Goal: Obtain resource: Obtain resource

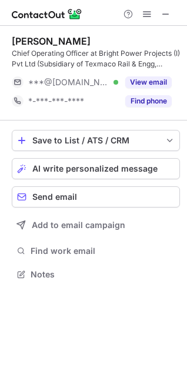
scroll to position [266, 187]
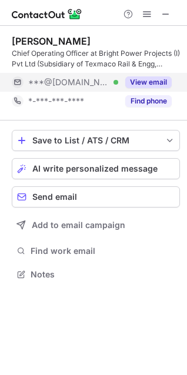
click at [143, 82] on button "View email" at bounding box center [148, 83] width 46 height 12
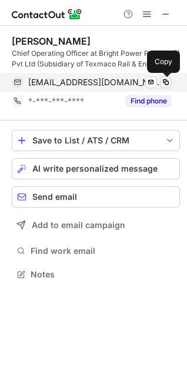
click at [167, 79] on span at bounding box center [165, 82] width 9 height 9
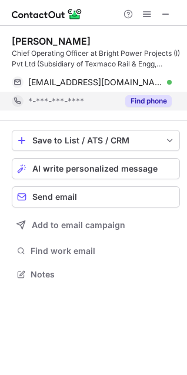
click at [154, 99] on button "Find phone" at bounding box center [148, 101] width 46 height 12
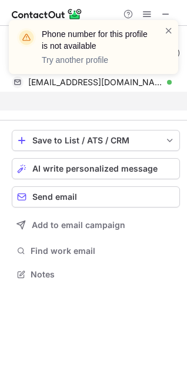
scroll to position [247, 187]
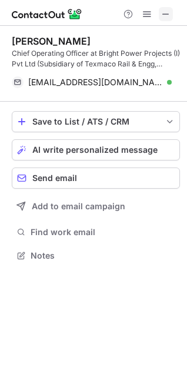
click at [168, 16] on span at bounding box center [165, 13] width 9 height 9
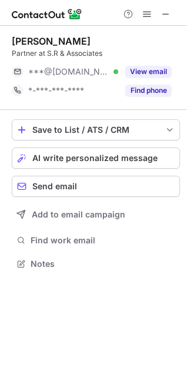
scroll to position [255, 187]
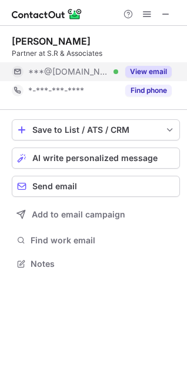
click at [152, 72] on button "View email" at bounding box center [148, 72] width 46 height 12
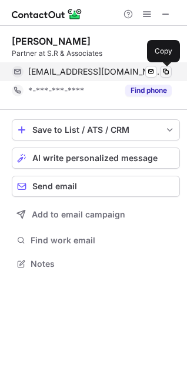
click at [162, 72] on span at bounding box center [165, 71] width 9 height 9
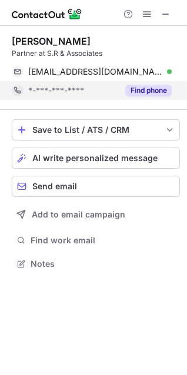
click at [134, 87] on button "Find phone" at bounding box center [148, 91] width 46 height 12
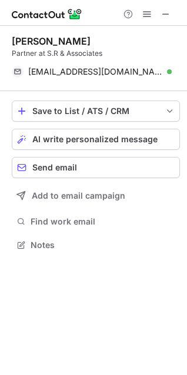
scroll to position [237, 187]
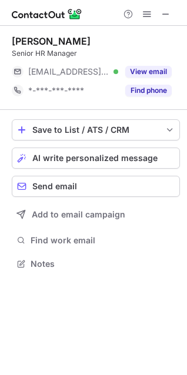
scroll to position [255, 187]
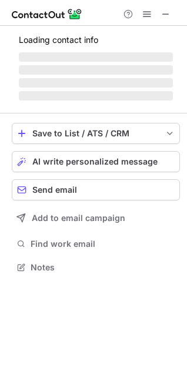
scroll to position [5, 5]
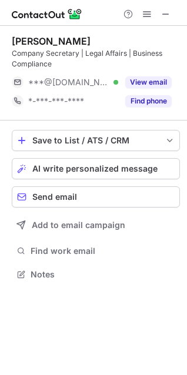
scroll to position [266, 187]
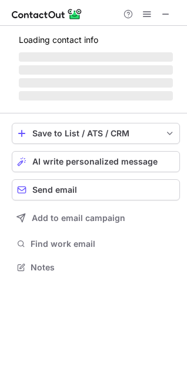
scroll to position [266, 187]
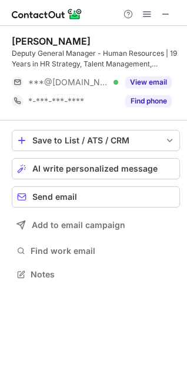
scroll to position [266, 187]
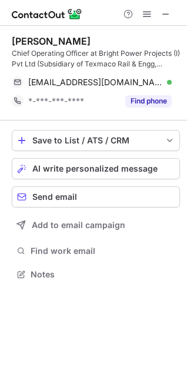
scroll to position [266, 187]
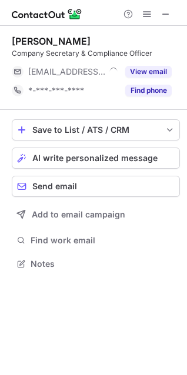
scroll to position [5, 5]
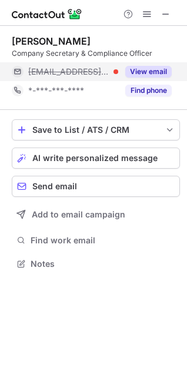
click at [141, 69] on button "View email" at bounding box center [148, 72] width 46 height 12
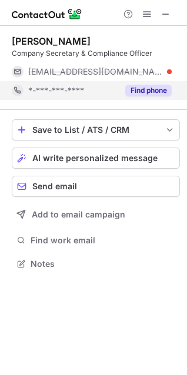
click at [142, 84] on div "Find phone" at bounding box center [145, 90] width 54 height 19
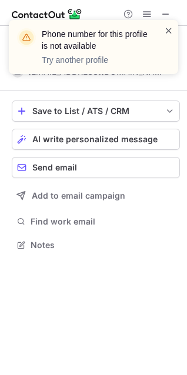
scroll to position [237, 187]
click at [168, 31] on span at bounding box center [168, 31] width 9 height 12
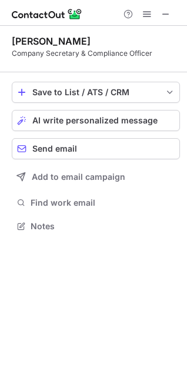
scroll to position [218, 187]
click at [159, 18] on button at bounding box center [166, 14] width 14 height 14
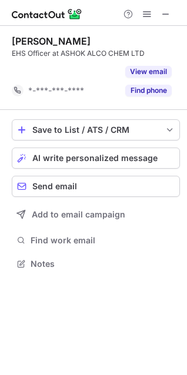
scroll to position [237, 187]
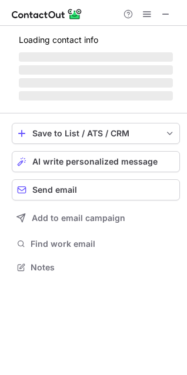
scroll to position [5, 5]
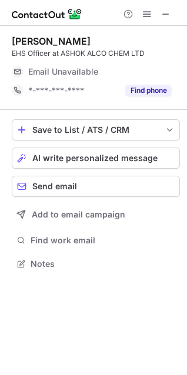
scroll to position [5, 5]
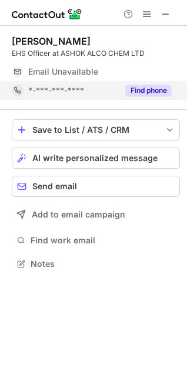
click at [150, 89] on button "Find phone" at bounding box center [148, 91] width 46 height 12
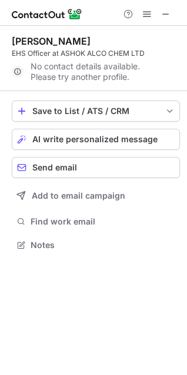
scroll to position [237, 187]
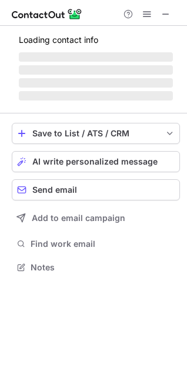
scroll to position [5, 5]
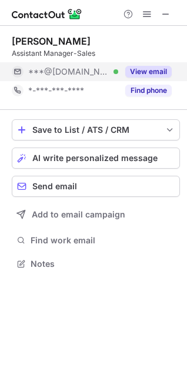
click at [145, 68] on button "View email" at bounding box center [148, 72] width 46 height 12
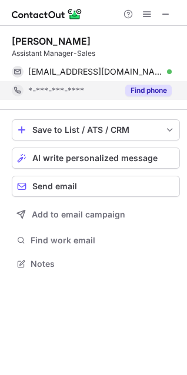
click at [148, 90] on button "Find phone" at bounding box center [148, 91] width 46 height 12
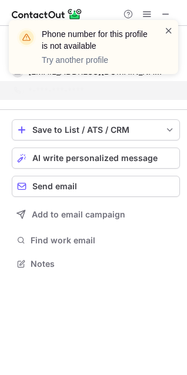
click at [168, 34] on span at bounding box center [168, 31] width 9 height 12
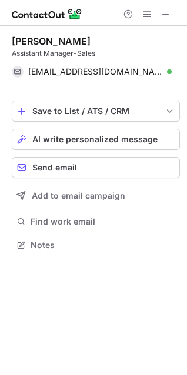
scroll to position [237, 187]
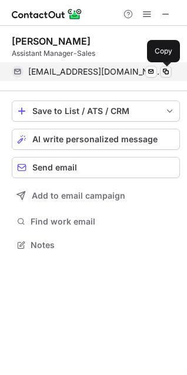
click at [165, 68] on span at bounding box center [165, 71] width 9 height 9
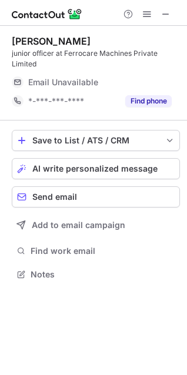
scroll to position [266, 187]
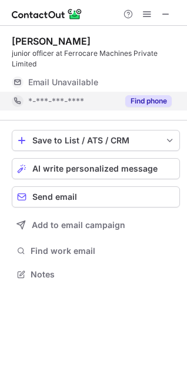
click at [123, 103] on div "Find phone" at bounding box center [145, 101] width 54 height 19
click at [125, 103] on div "*-***-***-****" at bounding box center [100, 101] width 144 height 11
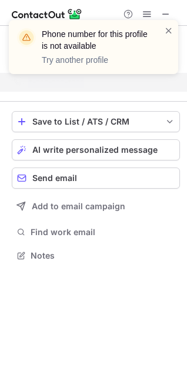
scroll to position [247, 187]
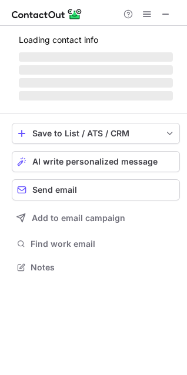
scroll to position [5, 5]
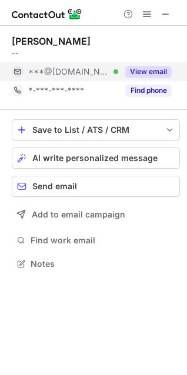
click at [137, 71] on button "View email" at bounding box center [148, 72] width 46 height 12
click at [137, 71] on div "***@gmail.com" at bounding box center [100, 72] width 144 height 11
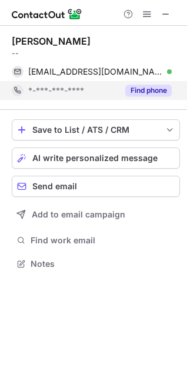
click at [139, 85] on button "Find phone" at bounding box center [148, 91] width 46 height 12
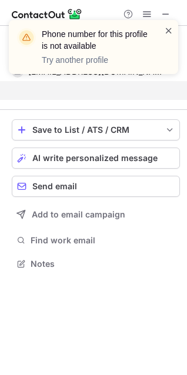
scroll to position [237, 187]
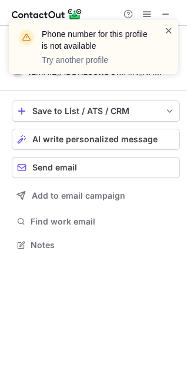
click at [167, 29] on span at bounding box center [168, 31] width 9 height 12
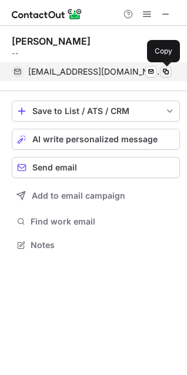
click at [164, 70] on span at bounding box center [165, 71] width 9 height 9
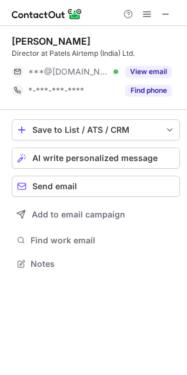
scroll to position [255, 187]
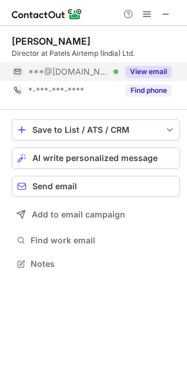
click at [142, 71] on button "View email" at bounding box center [148, 72] width 46 height 12
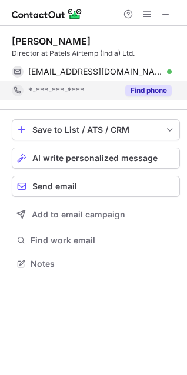
click at [150, 86] on button "Find phone" at bounding box center [148, 91] width 46 height 12
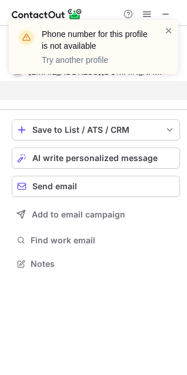
scroll to position [237, 187]
click at [169, 24] on div "Phone number for this profile is not available Try another profile" at bounding box center [93, 47] width 169 height 54
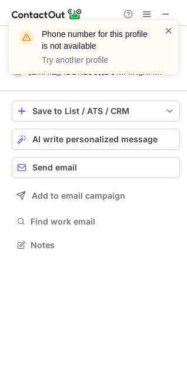
click at [169, 34] on span at bounding box center [168, 31] width 9 height 12
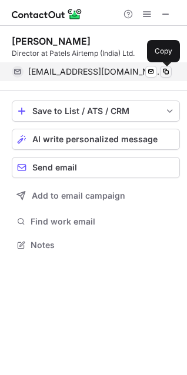
click at [169, 68] on span at bounding box center [165, 71] width 9 height 9
click at [169, 73] on span at bounding box center [165, 71] width 9 height 9
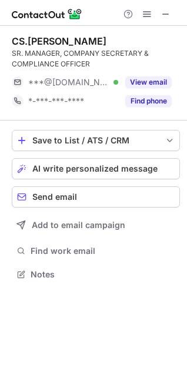
scroll to position [266, 187]
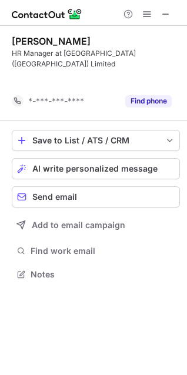
scroll to position [237, 187]
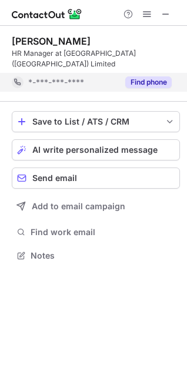
click at [161, 77] on button "Find phone" at bounding box center [148, 83] width 46 height 12
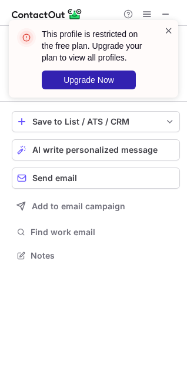
click at [169, 33] on span at bounding box center [168, 31] width 9 height 12
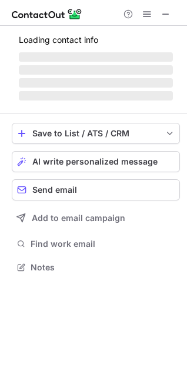
scroll to position [274, 187]
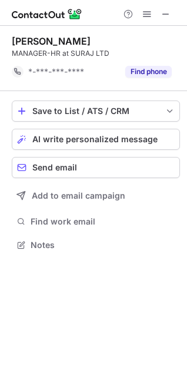
scroll to position [237, 187]
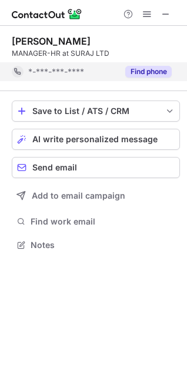
click at [155, 77] on button "Find phone" at bounding box center [148, 72] width 46 height 12
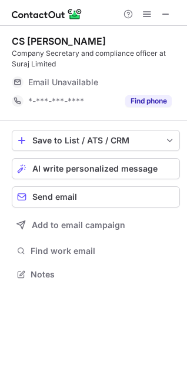
scroll to position [266, 187]
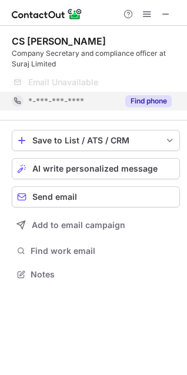
click at [164, 102] on button "Find phone" at bounding box center [148, 101] width 46 height 12
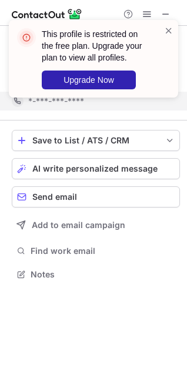
scroll to position [247, 187]
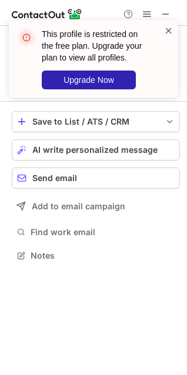
click at [167, 34] on span at bounding box center [168, 31] width 9 height 12
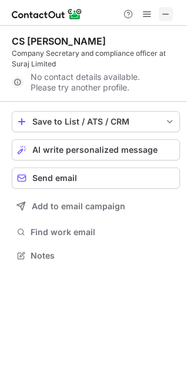
click at [162, 12] on span at bounding box center [165, 13] width 9 height 9
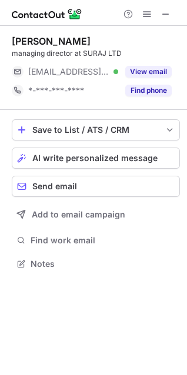
scroll to position [255, 187]
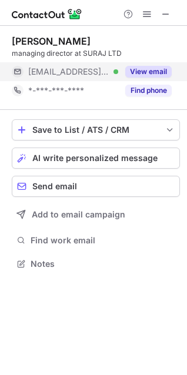
click at [157, 72] on button "View email" at bounding box center [148, 72] width 46 height 12
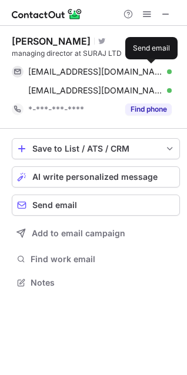
scroll to position [274, 187]
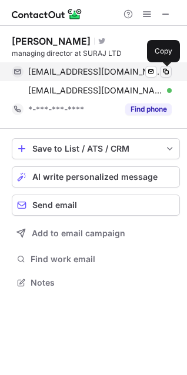
click at [162, 72] on span at bounding box center [165, 71] width 9 height 9
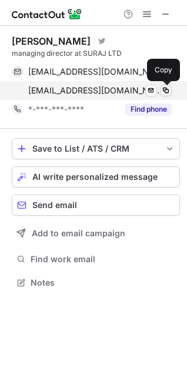
click at [164, 91] on span at bounding box center [165, 90] width 9 height 9
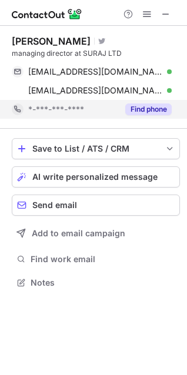
click at [149, 100] on div "Find phone" at bounding box center [145, 109] width 54 height 19
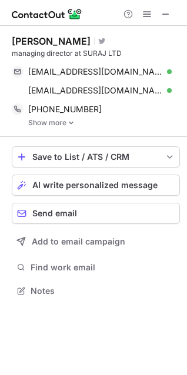
scroll to position [282, 187]
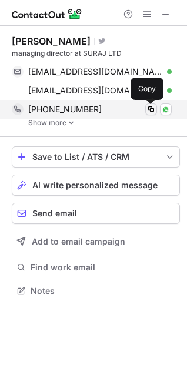
click at [151, 108] on span at bounding box center [151, 109] width 9 height 9
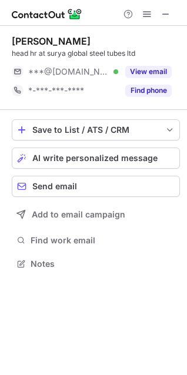
scroll to position [255, 187]
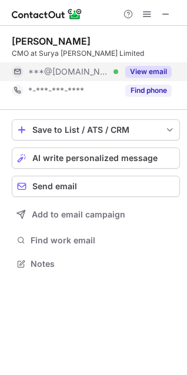
click at [150, 75] on button "View email" at bounding box center [148, 72] width 46 height 12
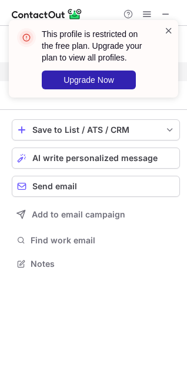
click at [168, 31] on span at bounding box center [168, 31] width 9 height 12
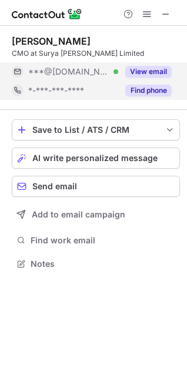
click at [145, 92] on button "Find phone" at bounding box center [148, 91] width 46 height 12
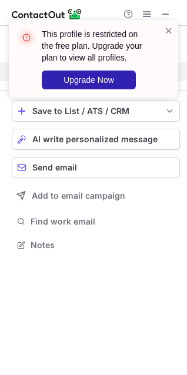
scroll to position [237, 187]
click at [167, 28] on span at bounding box center [168, 31] width 9 height 12
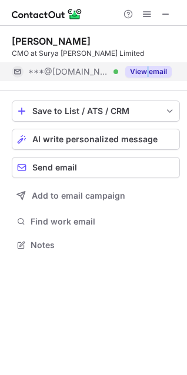
drag, startPoint x: 146, startPoint y: 79, endPoint x: 150, endPoint y: 66, distance: 13.6
click at [150, 66] on div "View email" at bounding box center [145, 71] width 54 height 19
click at [150, 67] on div "***@yahoo.co.in" at bounding box center [100, 72] width 144 height 11
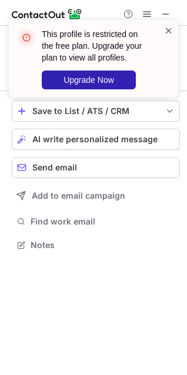
click at [167, 29] on span at bounding box center [168, 31] width 9 height 12
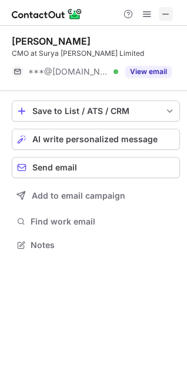
click at [165, 17] on span at bounding box center [165, 13] width 9 height 9
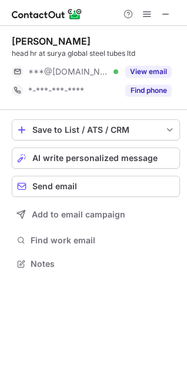
scroll to position [255, 187]
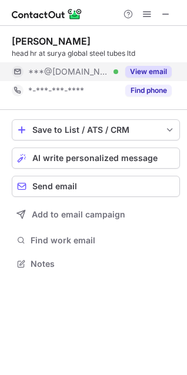
click at [149, 73] on button "View email" at bounding box center [148, 72] width 46 height 12
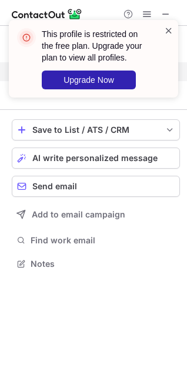
click at [167, 28] on span at bounding box center [168, 31] width 9 height 12
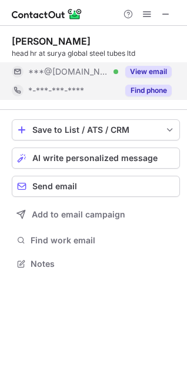
click at [153, 89] on button "Find phone" at bounding box center [148, 91] width 46 height 12
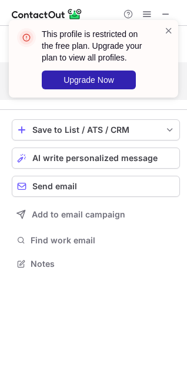
scroll to position [237, 187]
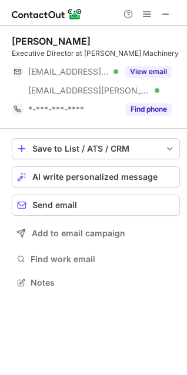
scroll to position [274, 187]
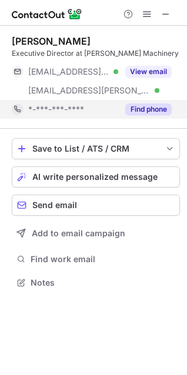
click at [152, 107] on button "Find phone" at bounding box center [148, 110] width 46 height 12
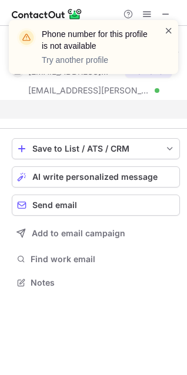
click at [166, 32] on span at bounding box center [168, 31] width 9 height 12
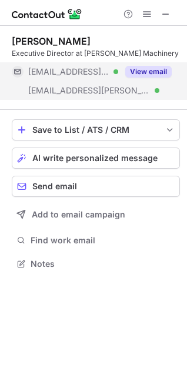
click at [156, 68] on button "View email" at bounding box center [148, 72] width 46 height 12
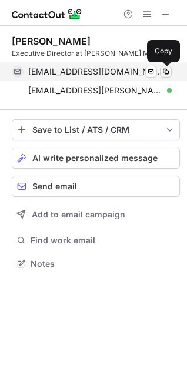
click at [167, 74] on span at bounding box center [165, 71] width 9 height 9
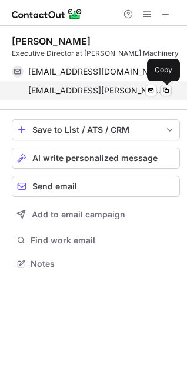
click at [165, 89] on span at bounding box center [165, 90] width 9 height 9
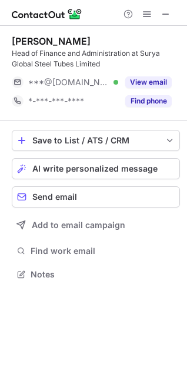
scroll to position [266, 187]
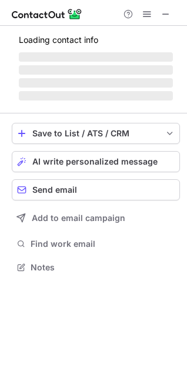
scroll to position [266, 187]
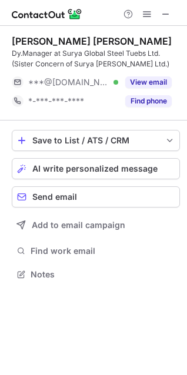
scroll to position [266, 187]
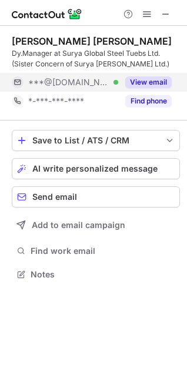
click at [146, 85] on button "View email" at bounding box center [148, 83] width 46 height 12
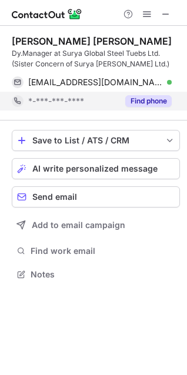
click at [149, 97] on button "Find phone" at bounding box center [148, 101] width 46 height 12
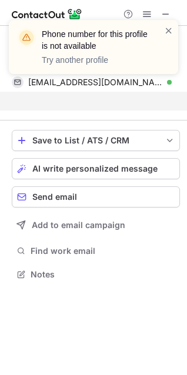
scroll to position [247, 187]
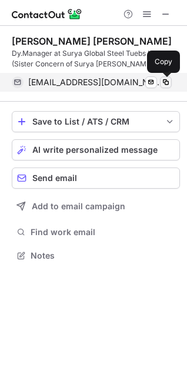
click at [164, 78] on span at bounding box center [165, 82] width 9 height 9
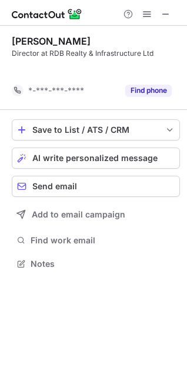
scroll to position [237, 187]
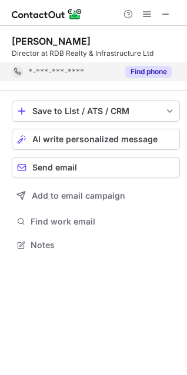
click at [137, 76] on button "Find phone" at bounding box center [148, 72] width 46 height 12
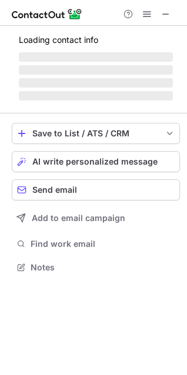
scroll to position [266, 187]
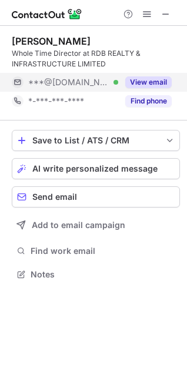
click at [134, 78] on button "View email" at bounding box center [148, 83] width 46 height 12
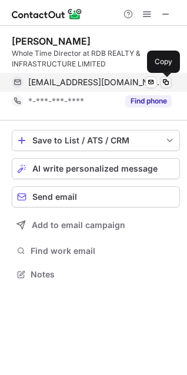
click at [165, 84] on span at bounding box center [165, 82] width 9 height 9
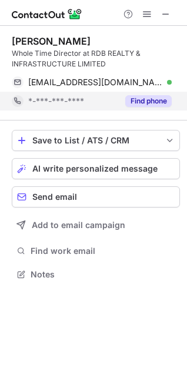
click at [135, 99] on button "Find phone" at bounding box center [148, 101] width 46 height 12
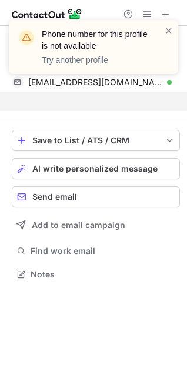
scroll to position [247, 187]
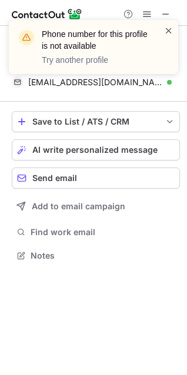
click at [169, 31] on span at bounding box center [168, 31] width 9 height 12
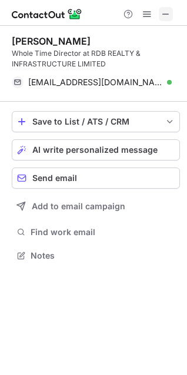
click at [169, 9] on span at bounding box center [165, 13] width 9 height 9
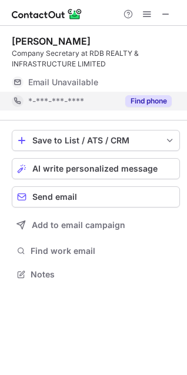
scroll to position [266, 187]
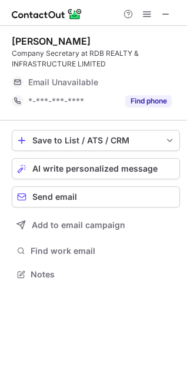
drag, startPoint x: 162, startPoint y: 96, endPoint x: 260, endPoint y: 239, distance: 173.2
click at [187, 239] on html "[PERSON_NAME] Company Secretary at RDB REALTY & INFRASTRUCTURE LIMITED Email Un…" at bounding box center [93, 187] width 187 height 375
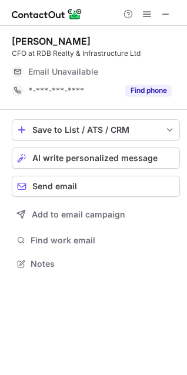
scroll to position [5, 5]
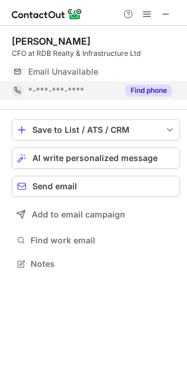
click at [157, 87] on button "Find phone" at bounding box center [148, 91] width 46 height 12
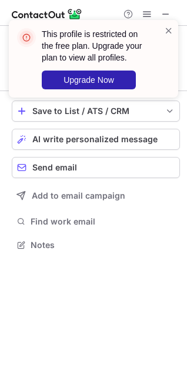
scroll to position [237, 187]
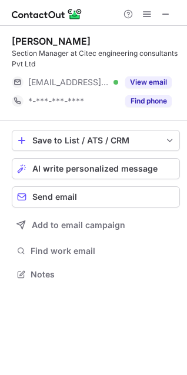
scroll to position [266, 187]
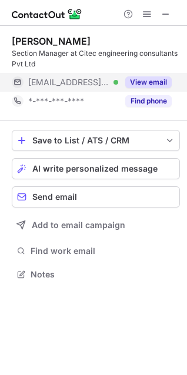
click at [138, 81] on button "View email" at bounding box center [148, 83] width 46 height 12
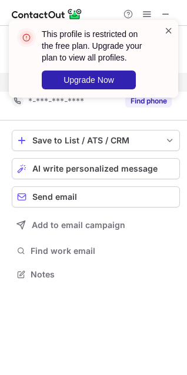
click at [167, 31] on span at bounding box center [168, 31] width 9 height 12
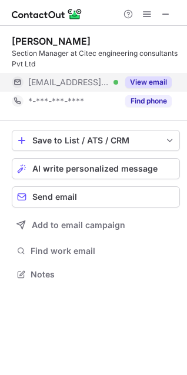
click at [154, 82] on button "View email" at bounding box center [148, 83] width 46 height 12
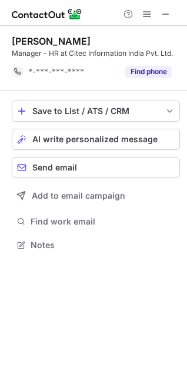
scroll to position [237, 187]
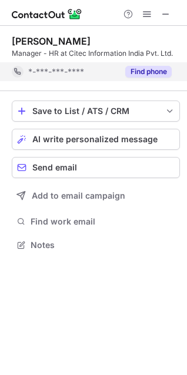
click at [147, 71] on button "Find phone" at bounding box center [148, 72] width 46 height 12
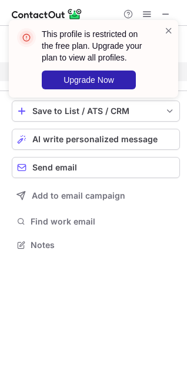
scroll to position [218, 187]
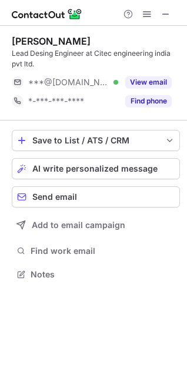
scroll to position [266, 187]
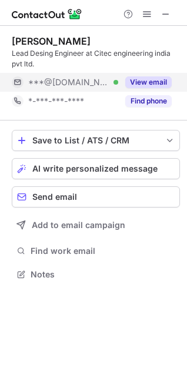
click at [155, 88] on div "View email" at bounding box center [145, 82] width 54 height 19
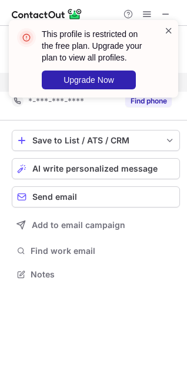
click at [167, 31] on span at bounding box center [168, 31] width 9 height 12
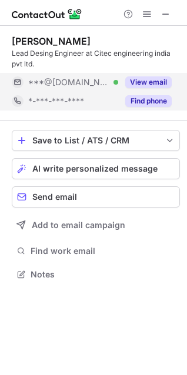
click at [147, 100] on button "Find phone" at bounding box center [148, 101] width 46 height 12
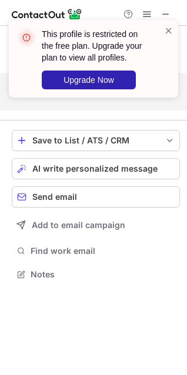
scroll to position [247, 187]
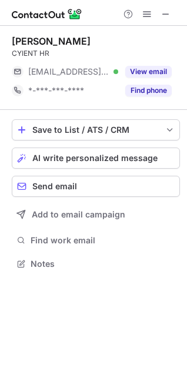
scroll to position [255, 187]
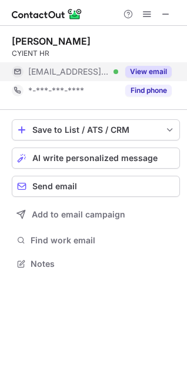
click at [133, 73] on button "View email" at bounding box center [148, 72] width 46 height 12
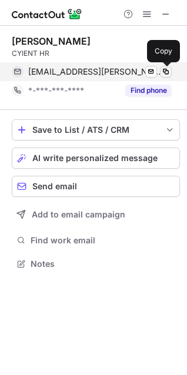
click at [164, 75] on span at bounding box center [165, 71] width 9 height 9
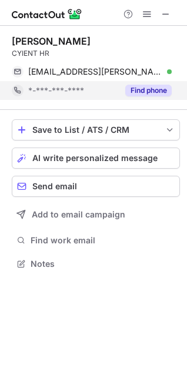
click at [143, 89] on button "Find phone" at bounding box center [148, 91] width 46 height 12
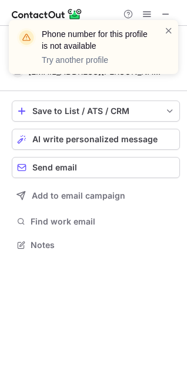
scroll to position [237, 187]
click at [167, 28] on span at bounding box center [168, 31] width 9 height 12
